Goal: Task Accomplishment & Management: Manage account settings

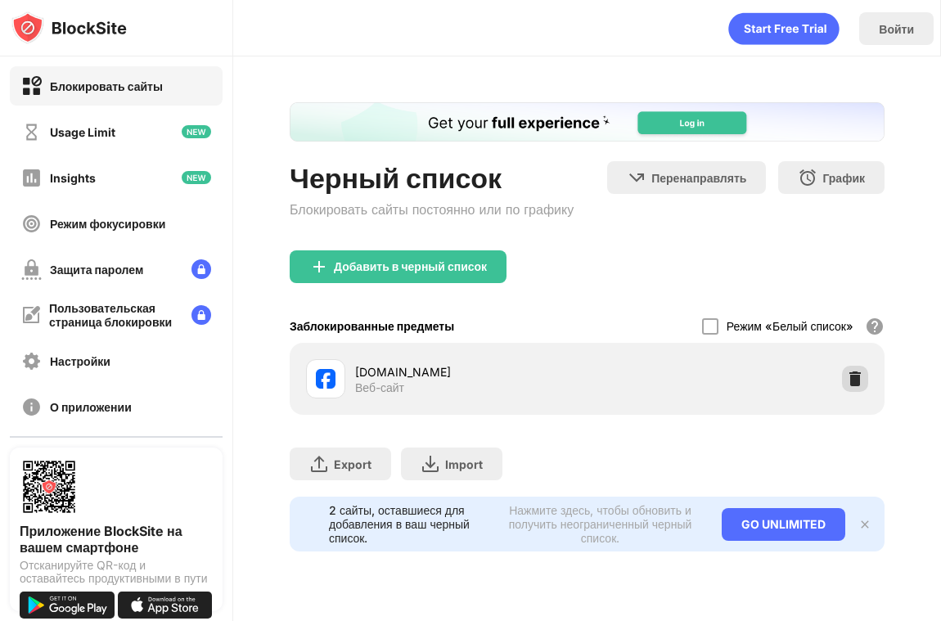
click at [855, 376] on img at bounding box center [855, 379] width 16 height 16
